Goal: Information Seeking & Learning: Find specific fact

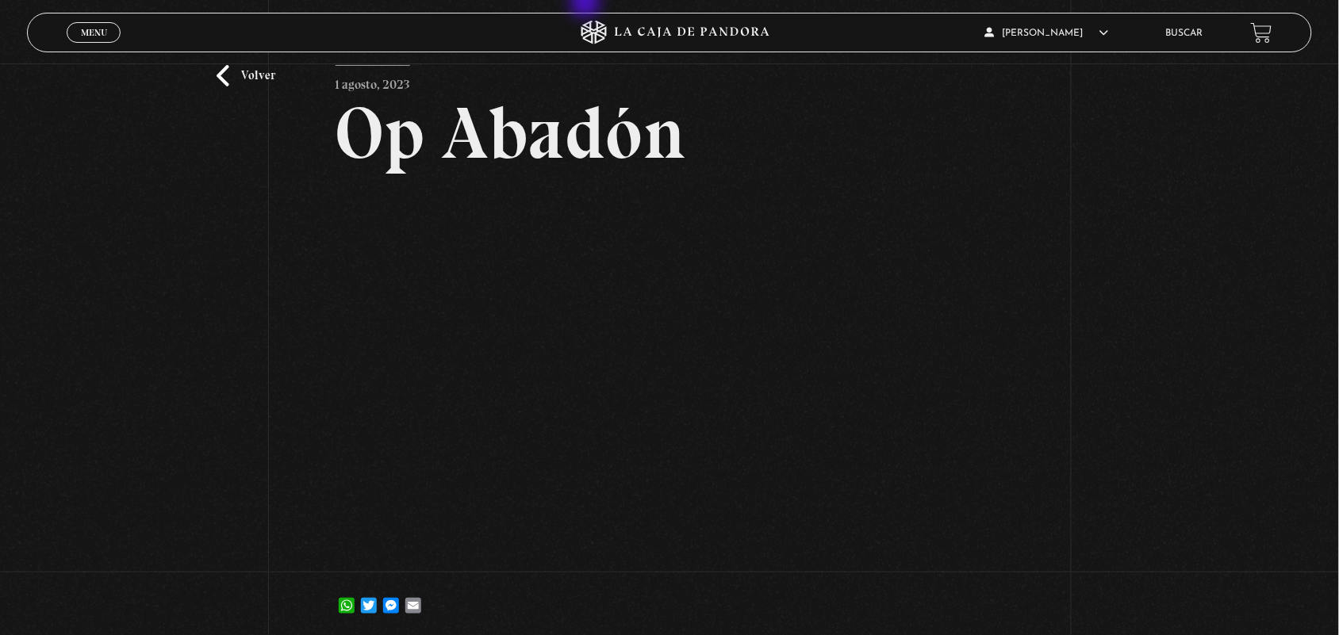
scroll to position [62, 0]
click at [70, 17] on div "Menu Cerrar" at bounding box center [267, 32] width 401 height 38
click at [73, 36] on link "Menu Cerrar" at bounding box center [94, 32] width 54 height 21
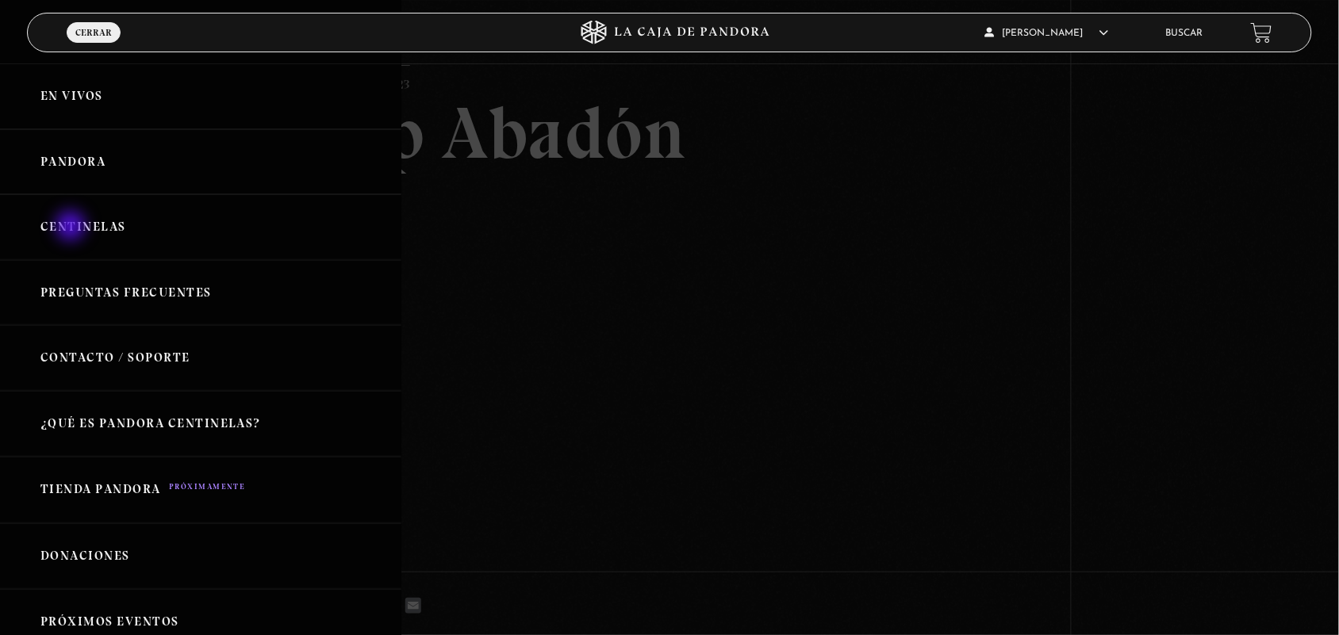
click at [72, 228] on link "Centinelas" at bounding box center [200, 227] width 401 height 66
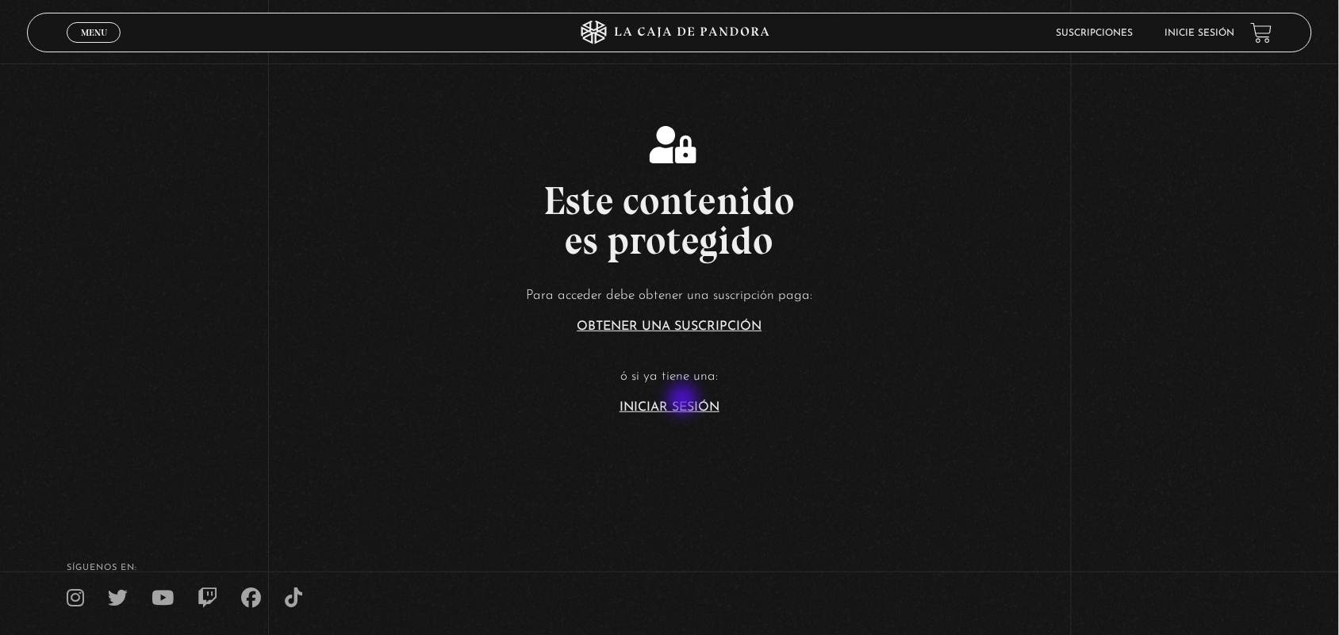
click at [685, 401] on link "Iniciar Sesión" at bounding box center [670, 407] width 100 height 13
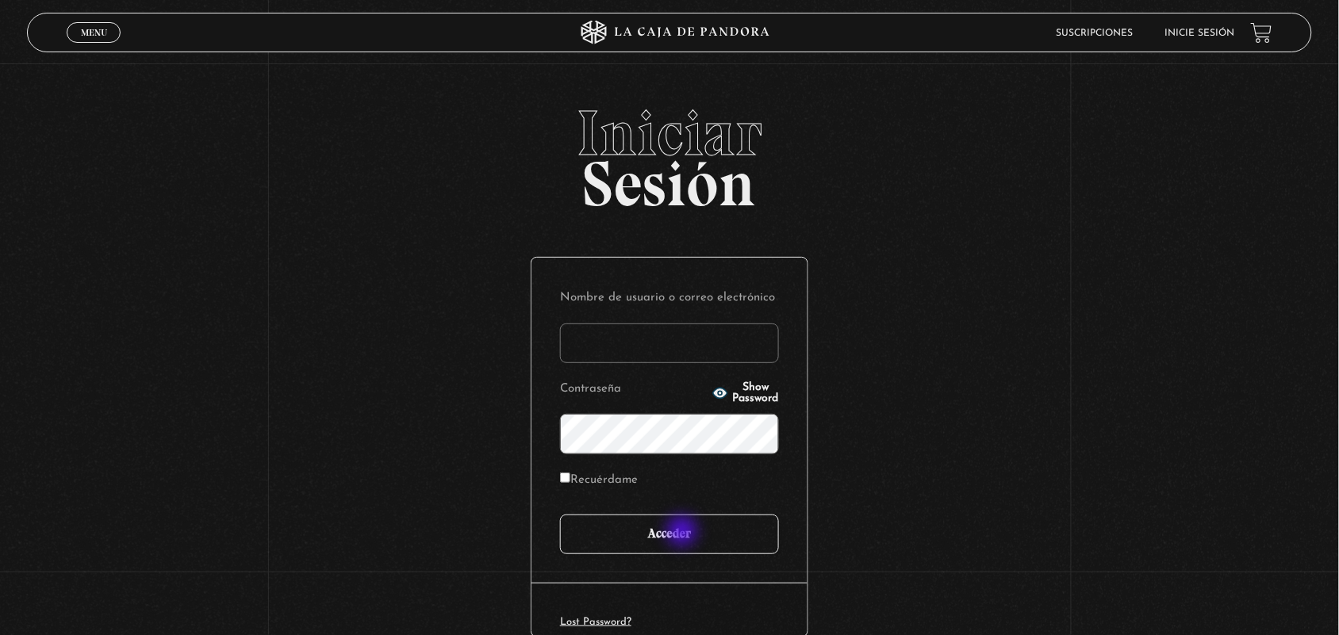
type input "ANGE-LU"
click at [683, 539] on input "Acceder" at bounding box center [669, 535] width 219 height 40
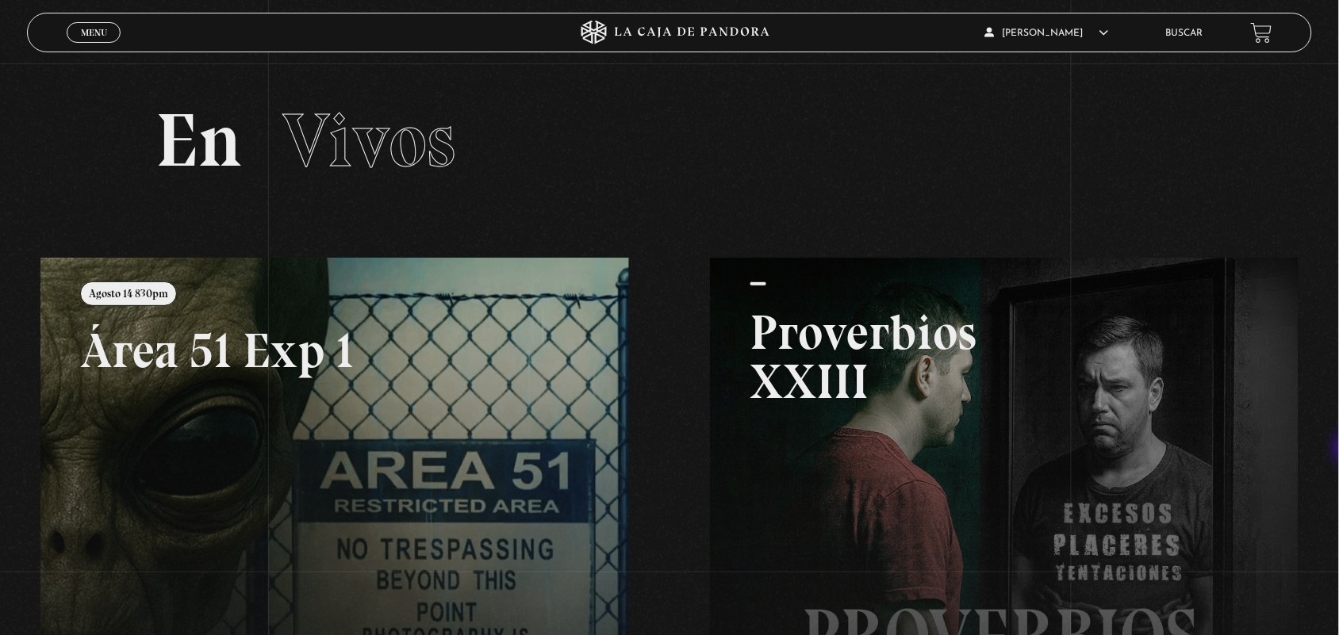
scroll to position [374, 0]
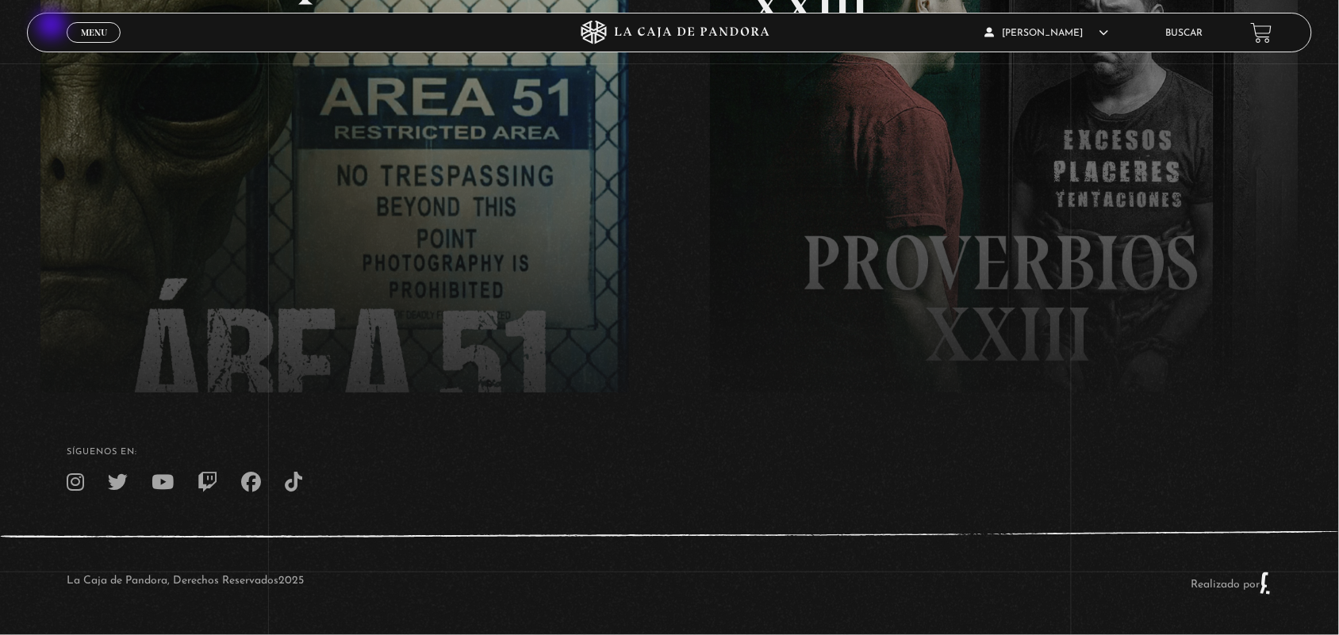
click at [53, 26] on header "Menu Cerrar ANGELA LUCIANO En vivos Pandora Centinelas Mi cuenta Salir Buscar" at bounding box center [669, 33] width 1285 height 40
click at [73, 33] on link "Menu Cerrar" at bounding box center [94, 32] width 54 height 21
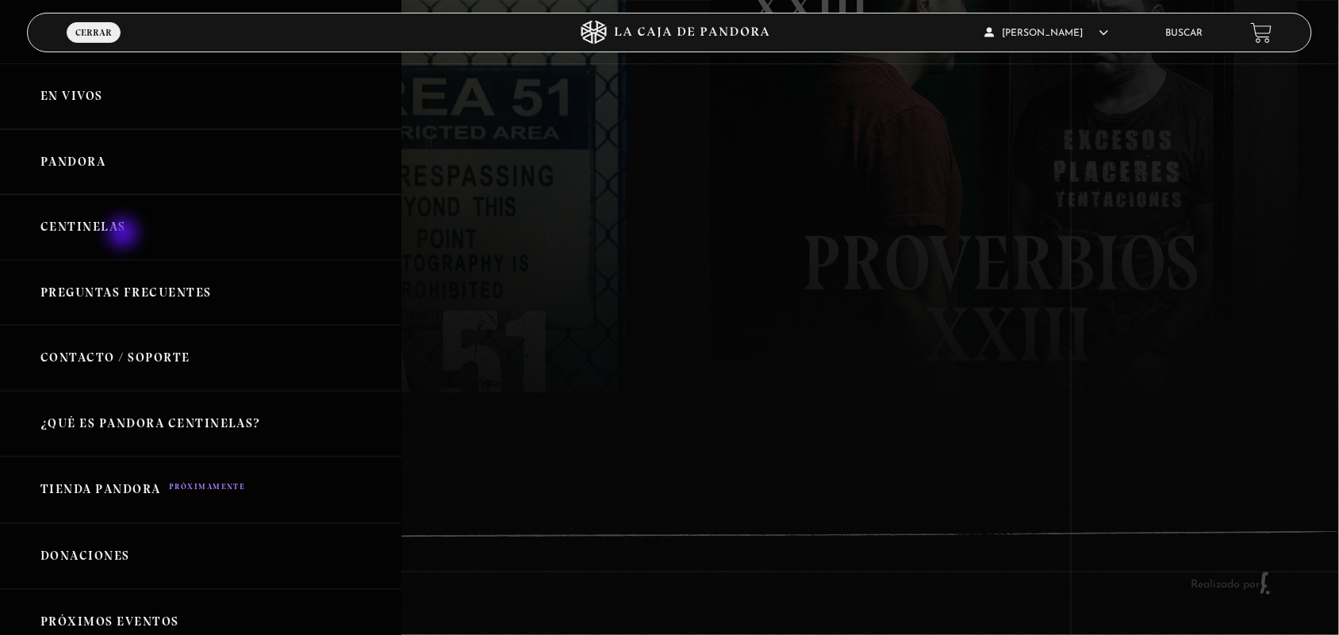
click at [125, 235] on link "Centinelas" at bounding box center [200, 227] width 401 height 66
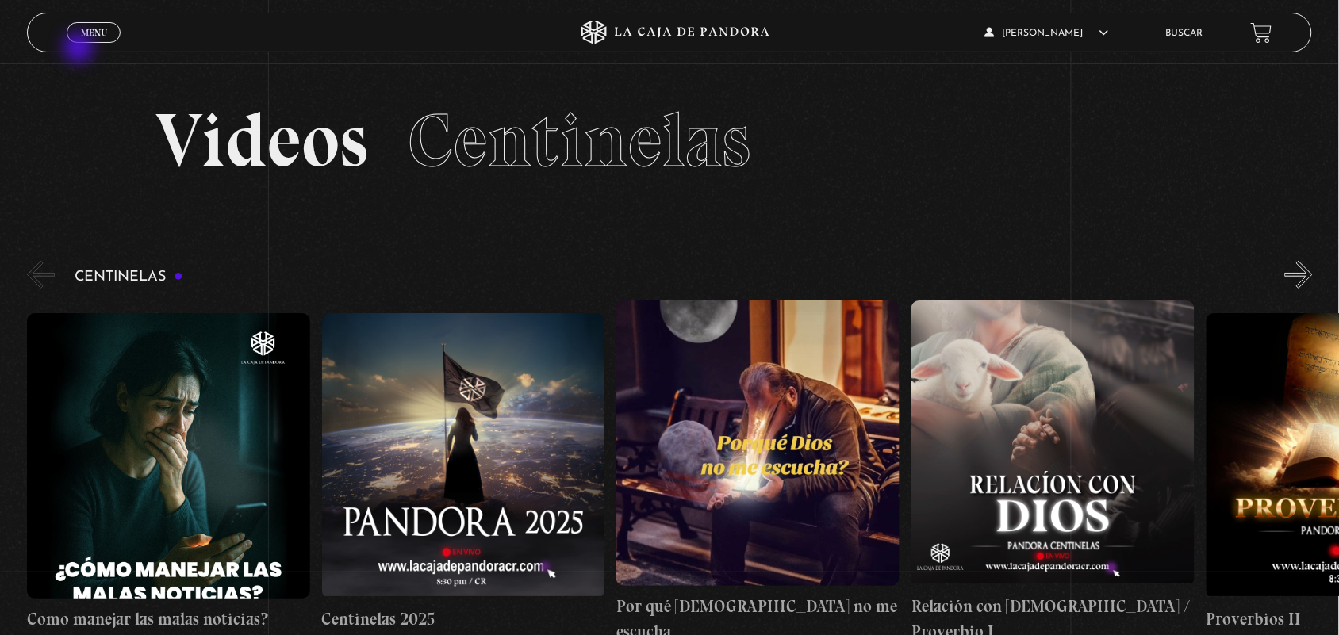
click at [84, 48] on div "Menu Cerrar" at bounding box center [267, 32] width 401 height 38
click at [91, 37] on span "Menu" at bounding box center [94, 33] width 26 height 10
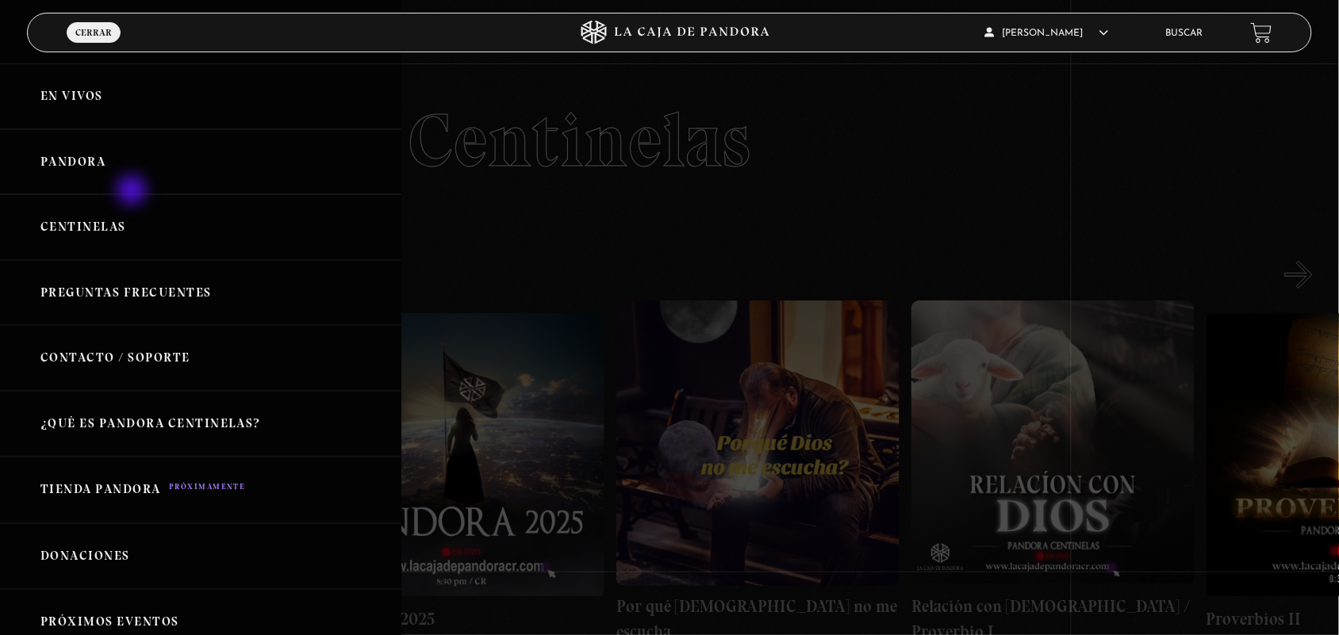
click at [132, 192] on link "Pandora" at bounding box center [200, 162] width 401 height 66
click at [109, 236] on link "Centinelas" at bounding box center [200, 227] width 401 height 66
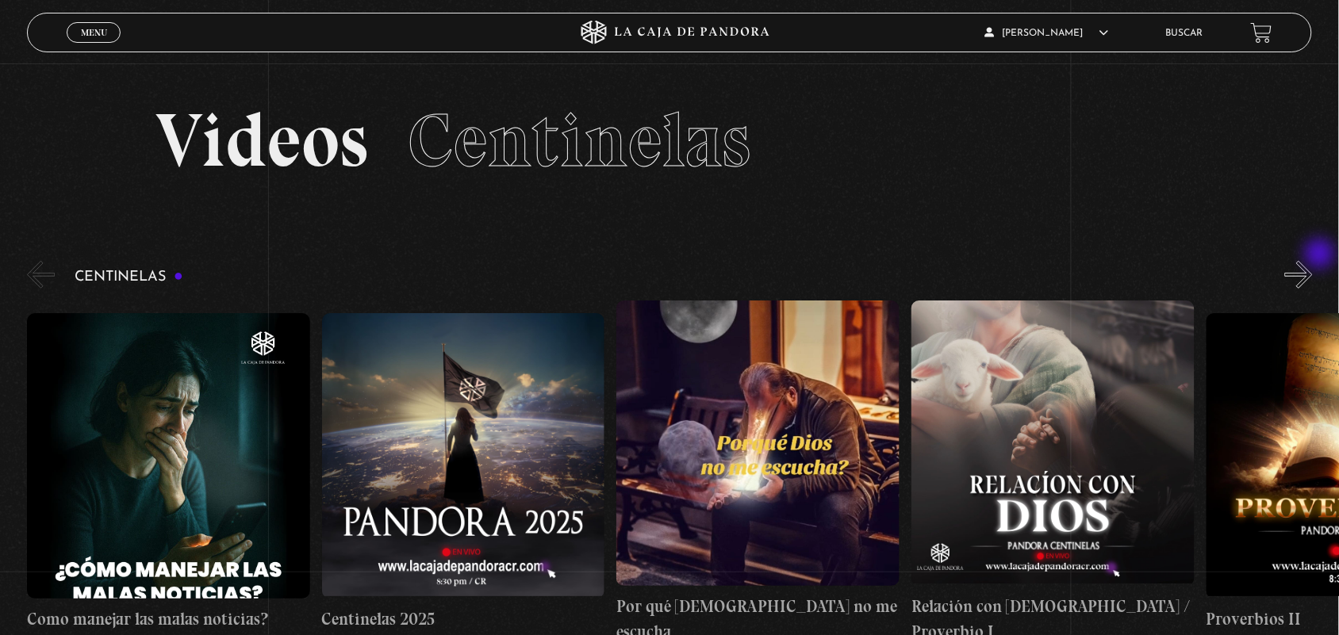
click at [1322, 255] on section "Videos Centinelas" at bounding box center [669, 160] width 1339 height 194
click at [1313, 280] on button "»" at bounding box center [1299, 275] width 28 height 28
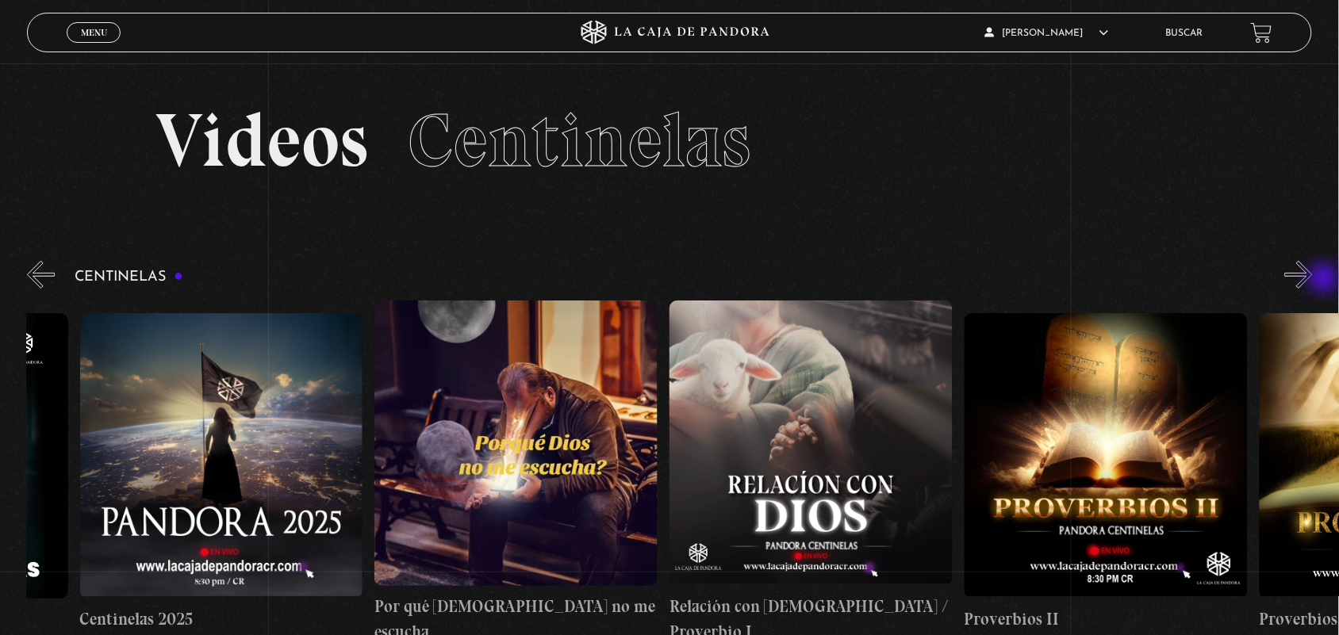
click at [1313, 280] on button "»" at bounding box center [1299, 275] width 28 height 28
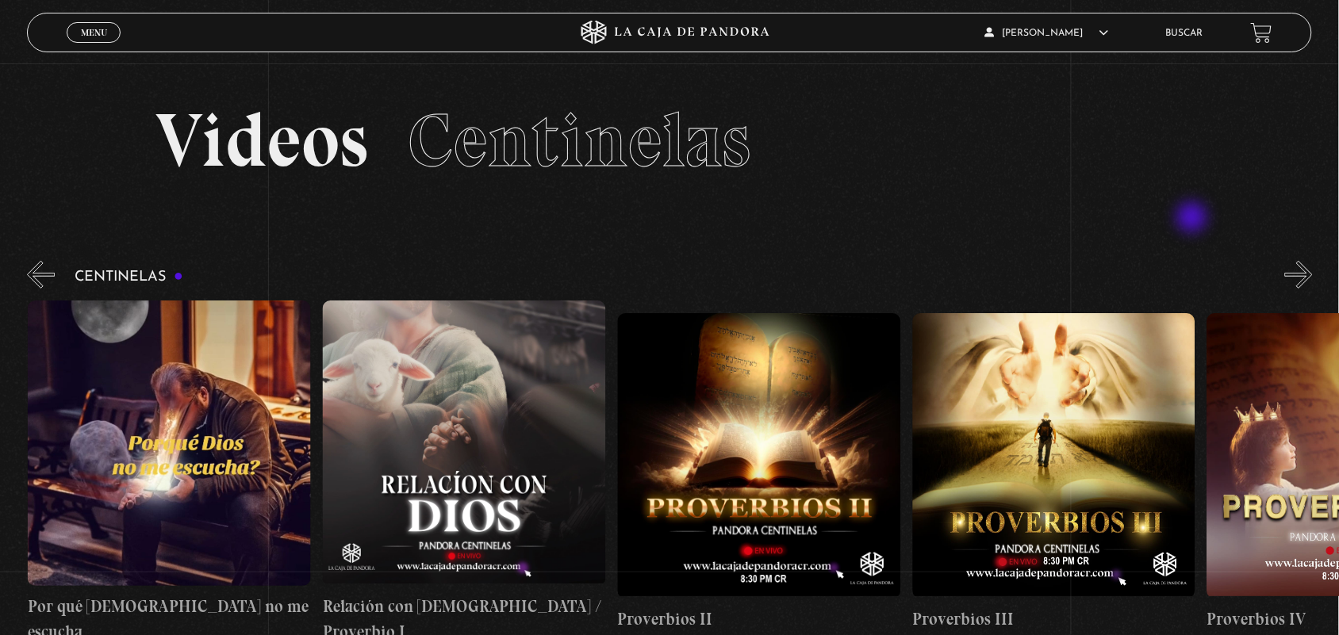
scroll to position [0, 589]
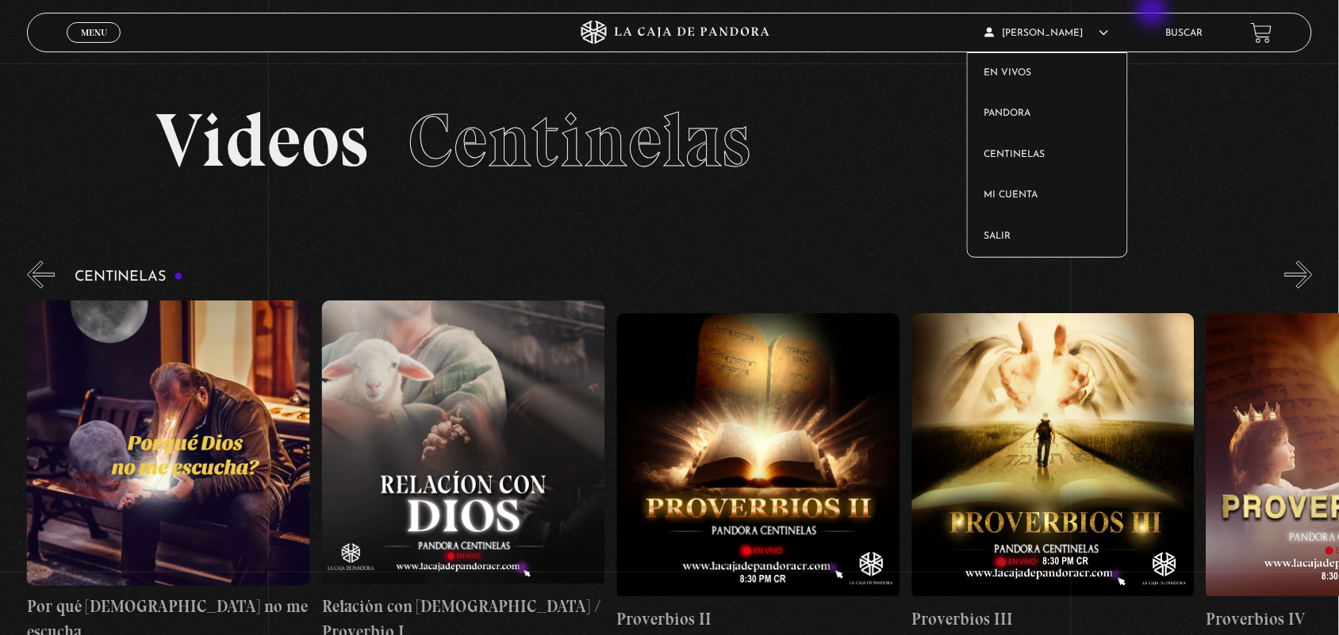
click at [1146, 14] on article "ANGELA LUCIANO En vivos Pandora Centinelas Mi cuenta Salir" at bounding box center [1065, 32] width 161 height 37
click at [1167, 30] on div "ANGELA LUCIANO En vivos Pandora Centinelas Mi cuenta Salir Buscar" at bounding box center [1070, 32] width 401 height 37
click at [1183, 30] on link "Buscar" at bounding box center [1184, 34] width 37 height 10
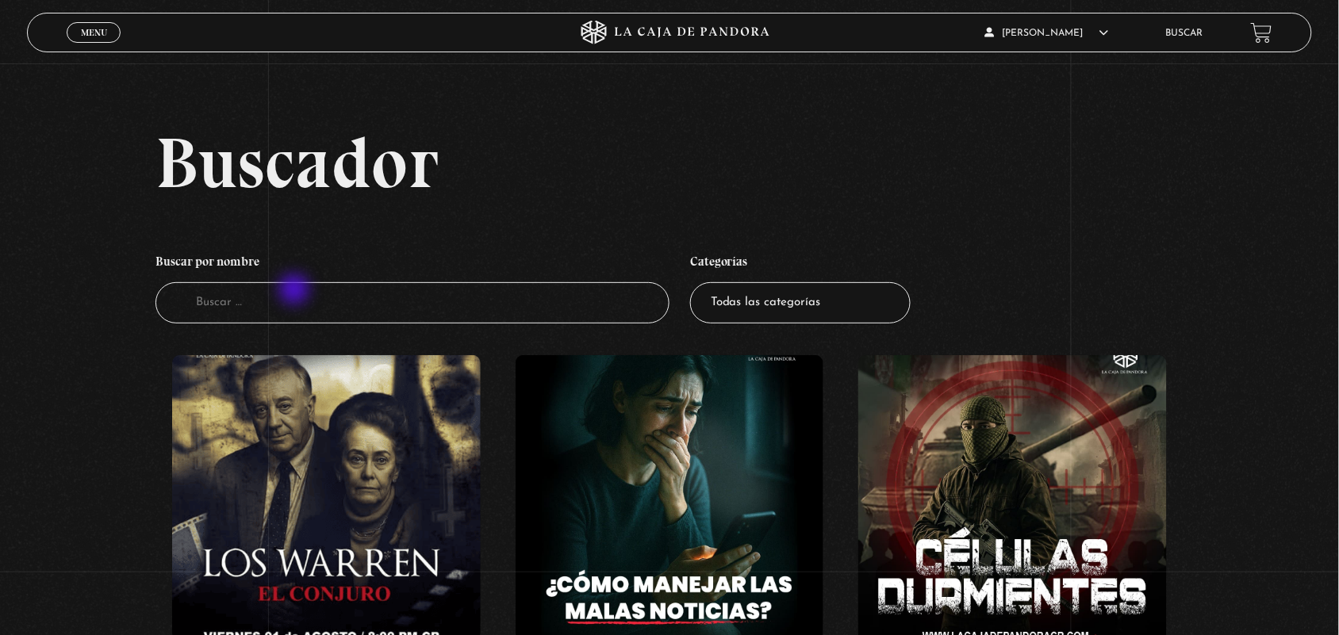
click at [296, 296] on input "Buscador" at bounding box center [412, 303] width 514 height 42
type input "onu"
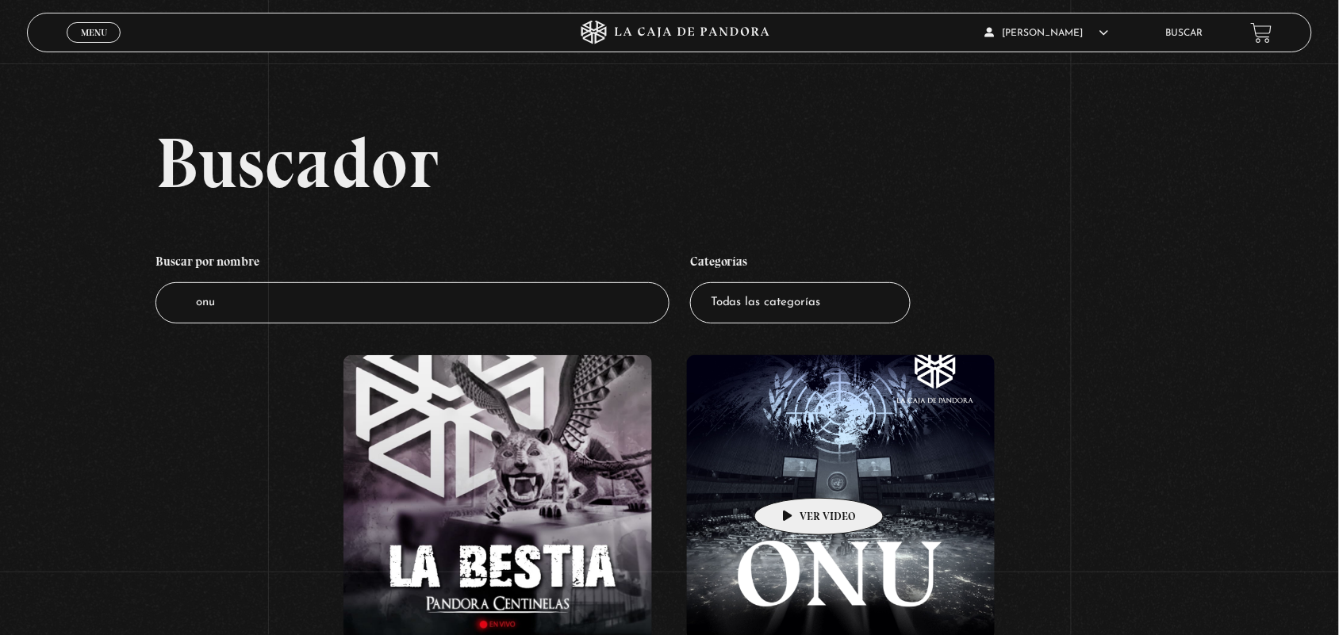
click at [794, 474] on figure at bounding box center [841, 498] width 309 height 286
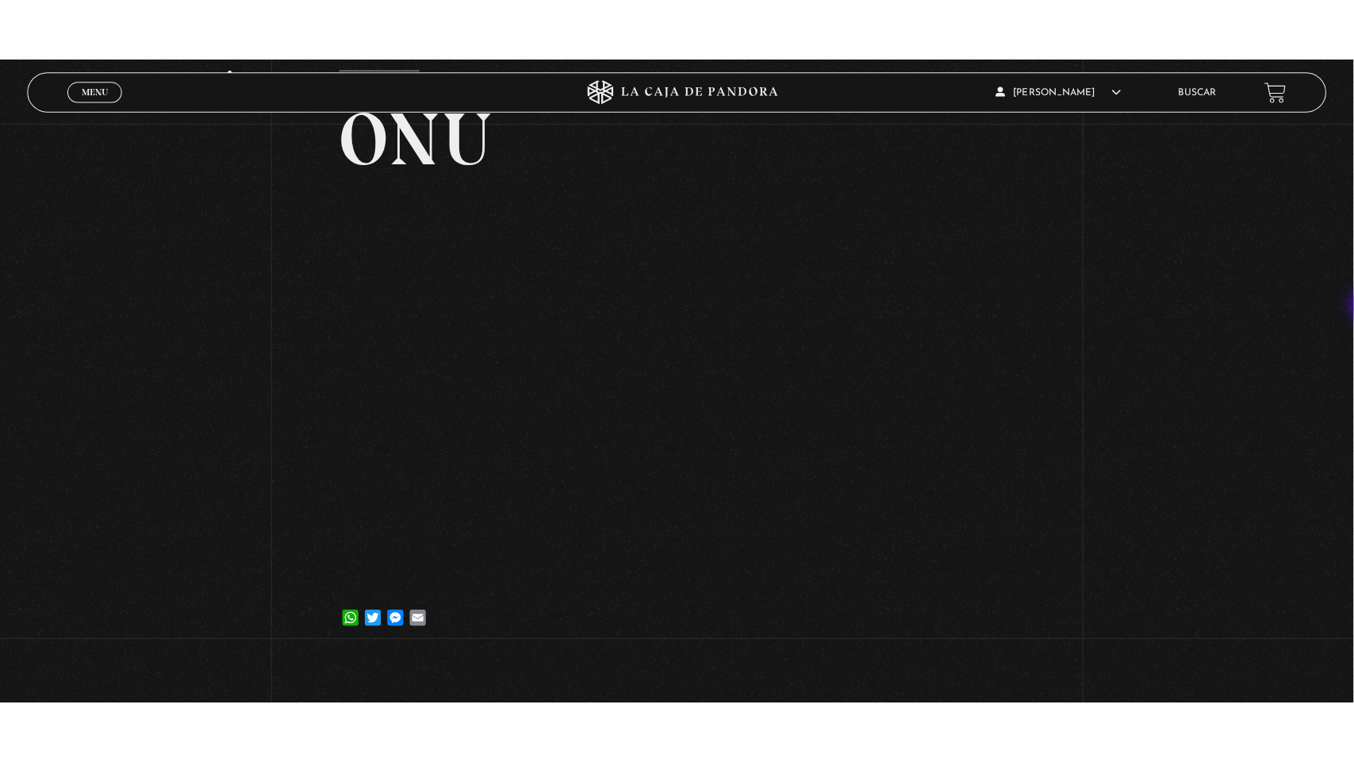
scroll to position [124, 0]
